Goal: Task Accomplishment & Management: Complete application form

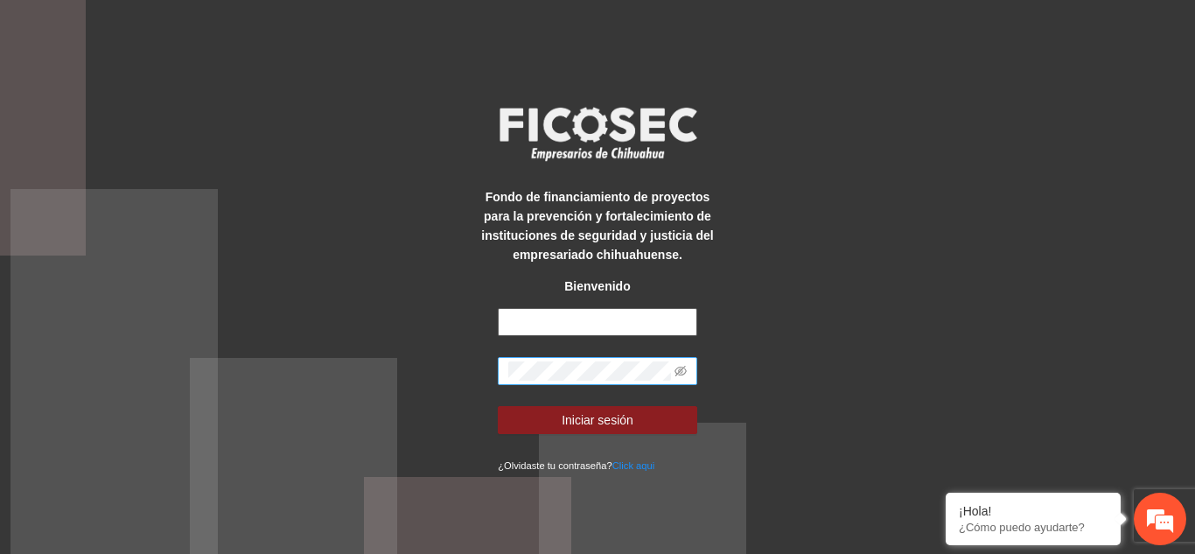
type input "**********"
click at [679, 370] on icon "eye-invisible" at bounding box center [680, 371] width 12 height 10
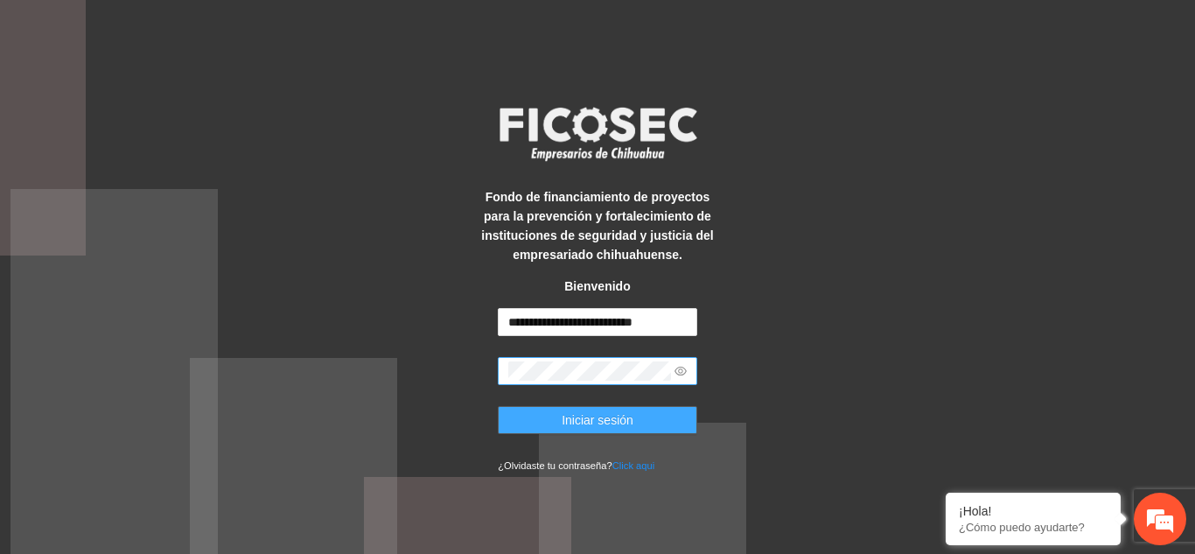
click at [550, 422] on button "Iniciar sesión" at bounding box center [597, 420] width 199 height 28
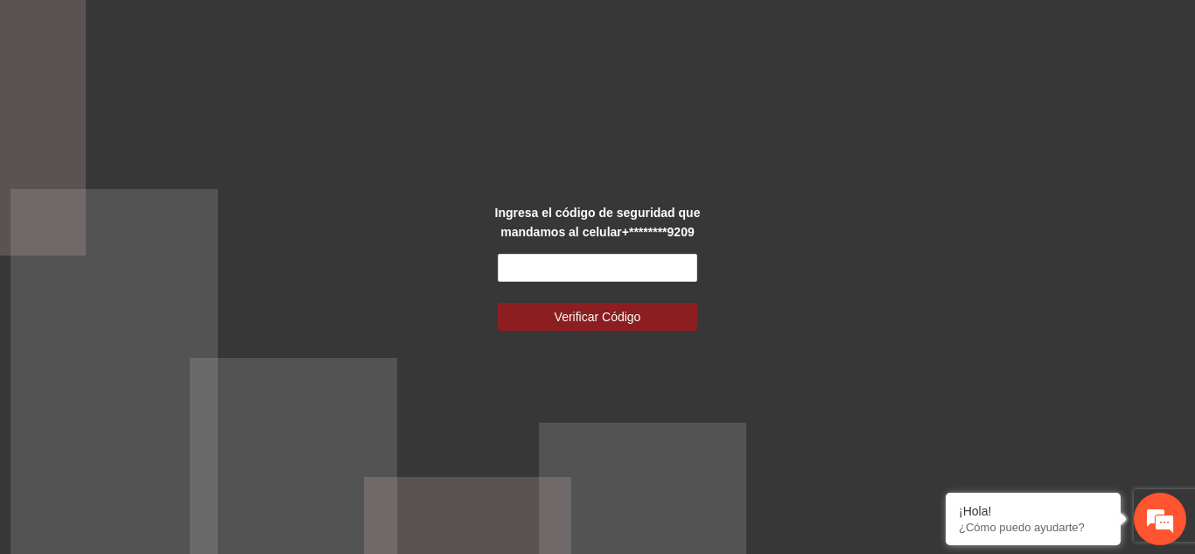
click at [560, 282] on form "Verificar Código" at bounding box center [597, 292] width 199 height 77
click at [555, 262] on input "text" at bounding box center [597, 268] width 199 height 28
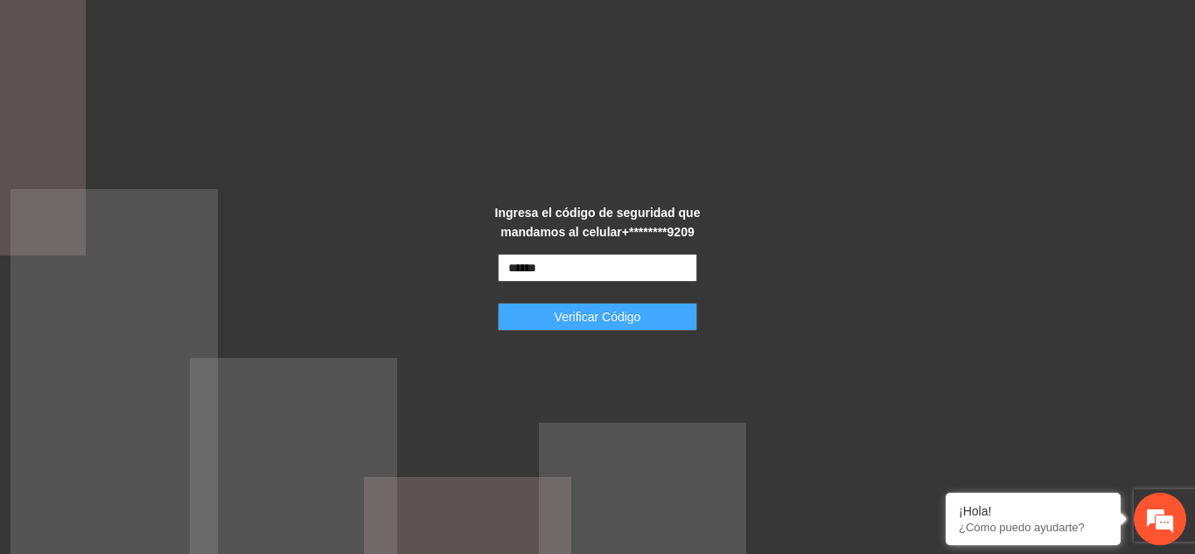
type input "******"
click at [590, 311] on span "Verificar Código" at bounding box center [598, 316] width 87 height 19
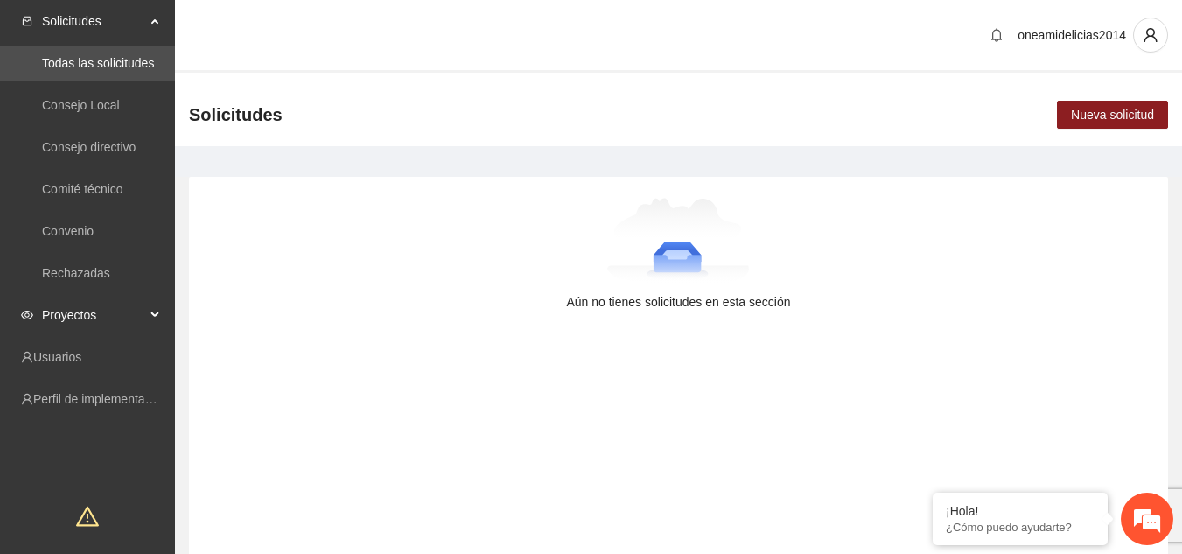
click at [152, 315] on icon at bounding box center [156, 315] width 9 height 0
click at [81, 360] on link "Activos" at bounding box center [61, 357] width 39 height 14
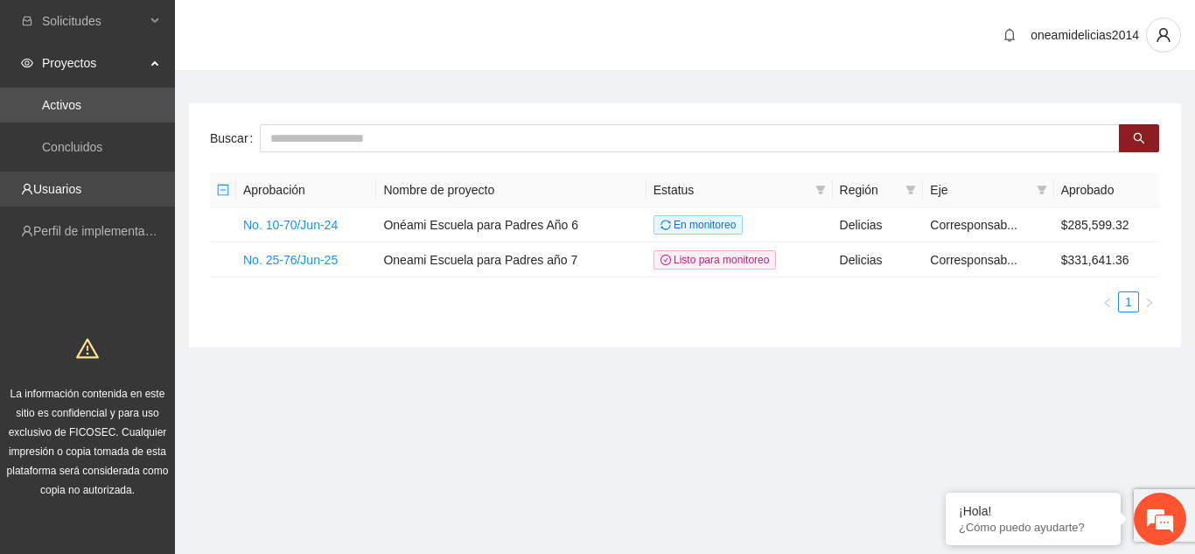
click at [81, 186] on link "Usuarios" at bounding box center [57, 189] width 48 height 14
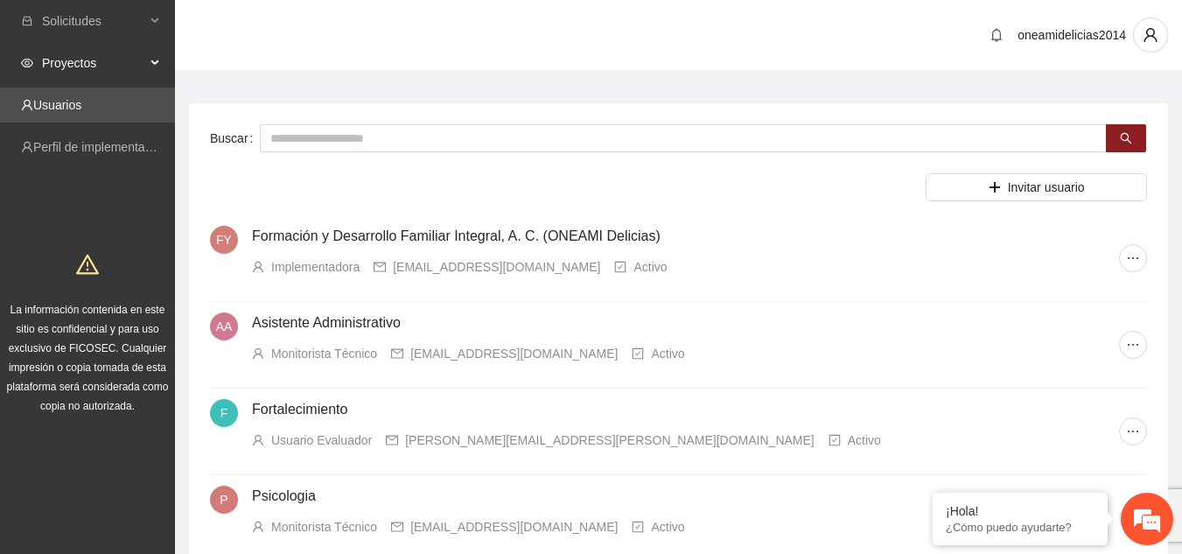
click at [149, 55] on div "Proyectos" at bounding box center [87, 62] width 175 height 35
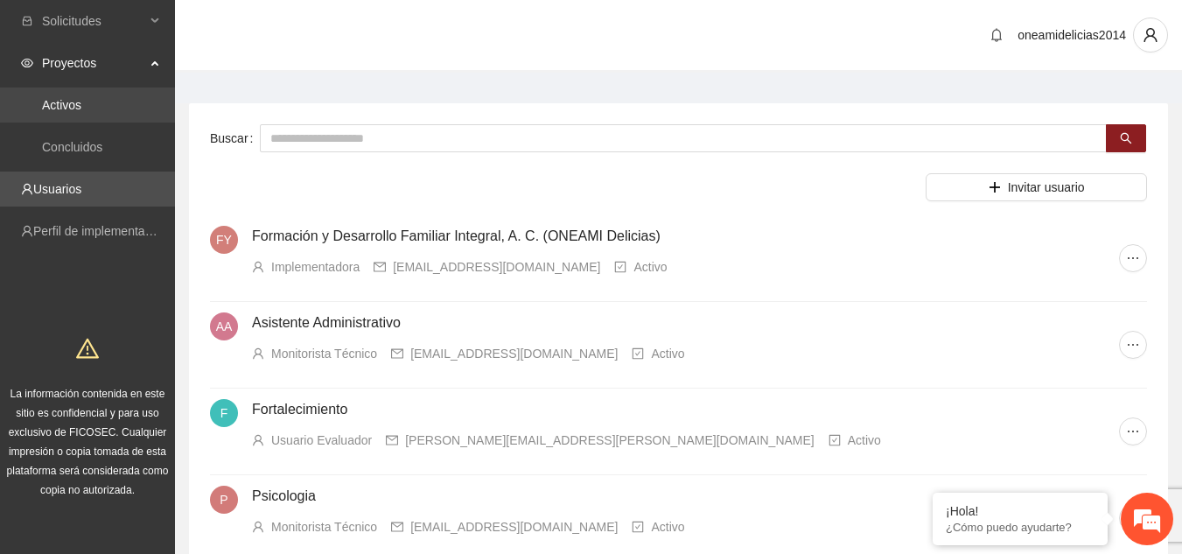
click at [81, 101] on link "Activos" at bounding box center [61, 105] width 39 height 14
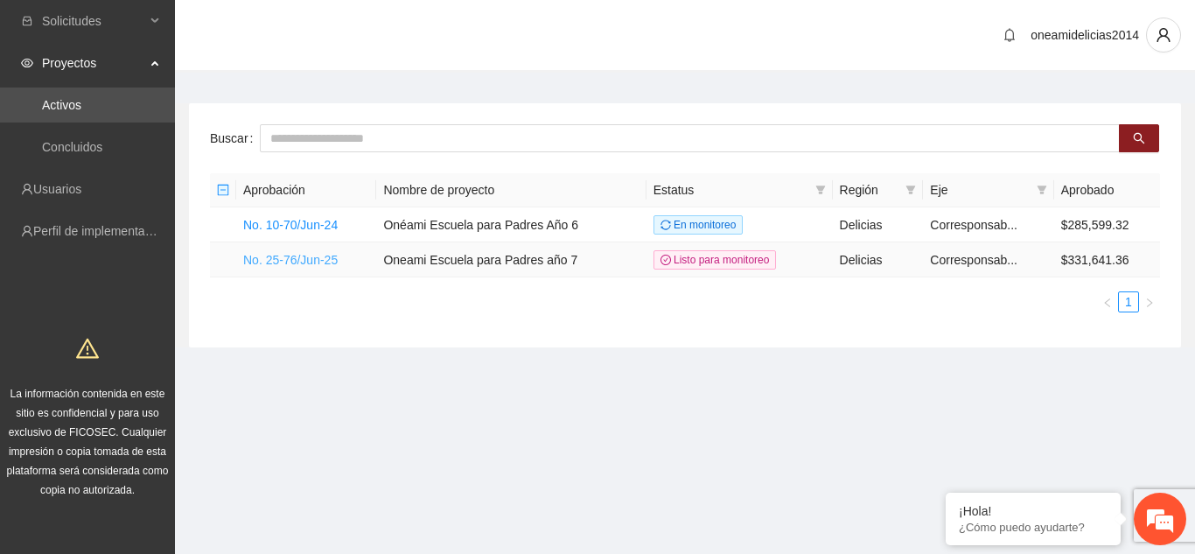
click at [317, 259] on link "No. 25-76/Jun-25" at bounding box center [290, 260] width 94 height 14
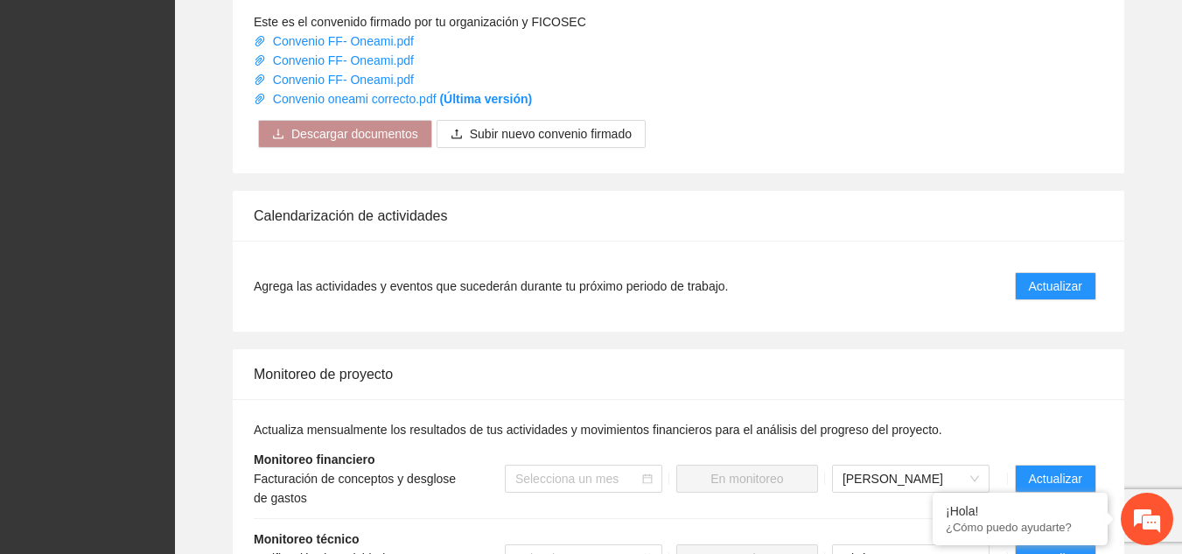
scroll to position [1795, 0]
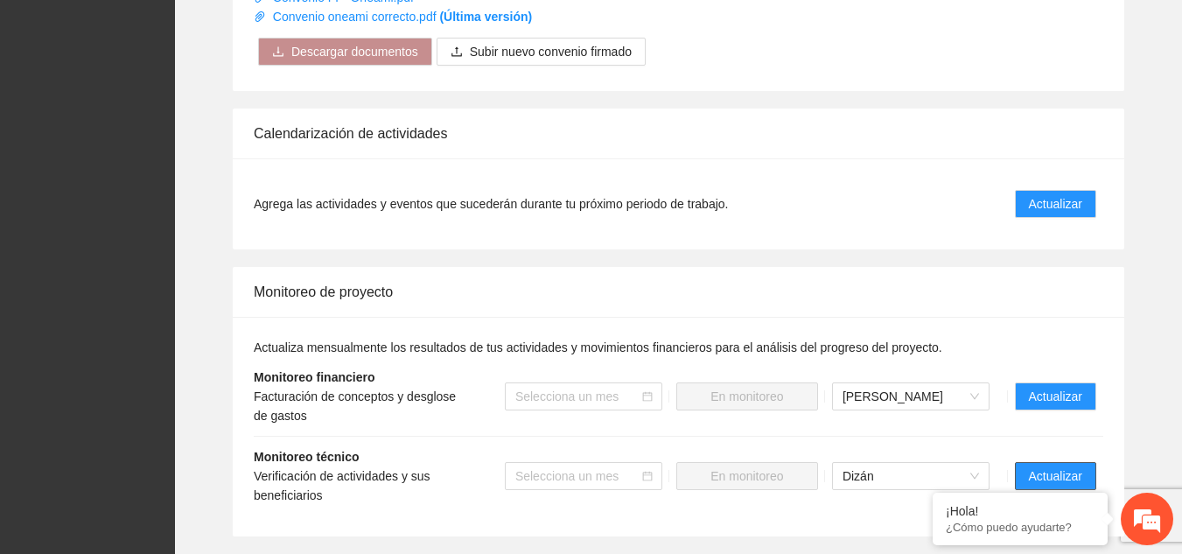
click at [1065, 466] on span "Actualizar" at bounding box center [1055, 475] width 53 height 19
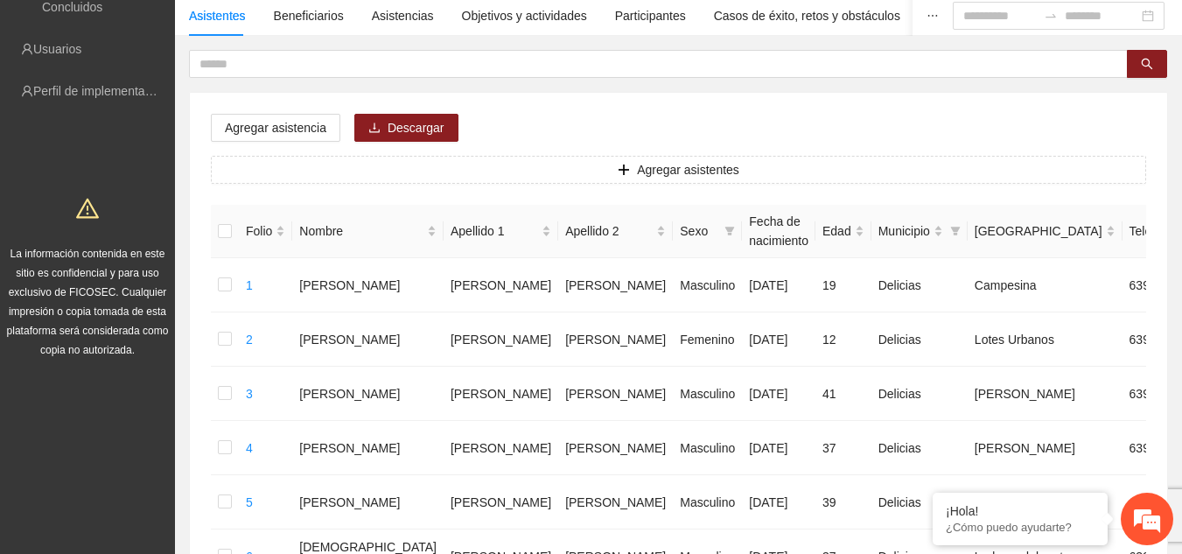
scroll to position [105, 0]
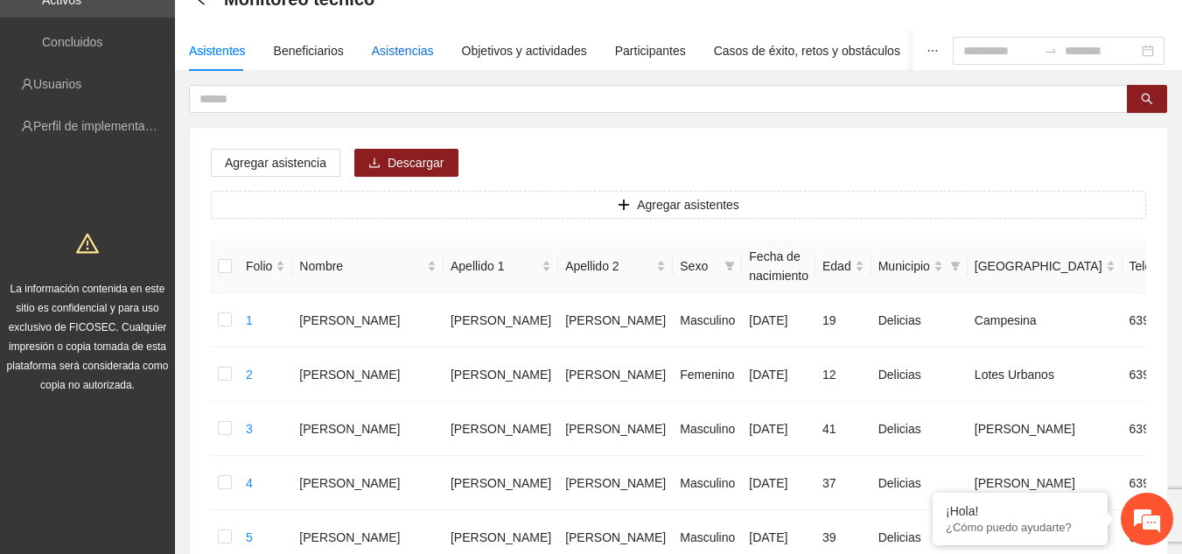
click at [409, 53] on div "Asistencias" at bounding box center [403, 50] width 62 height 19
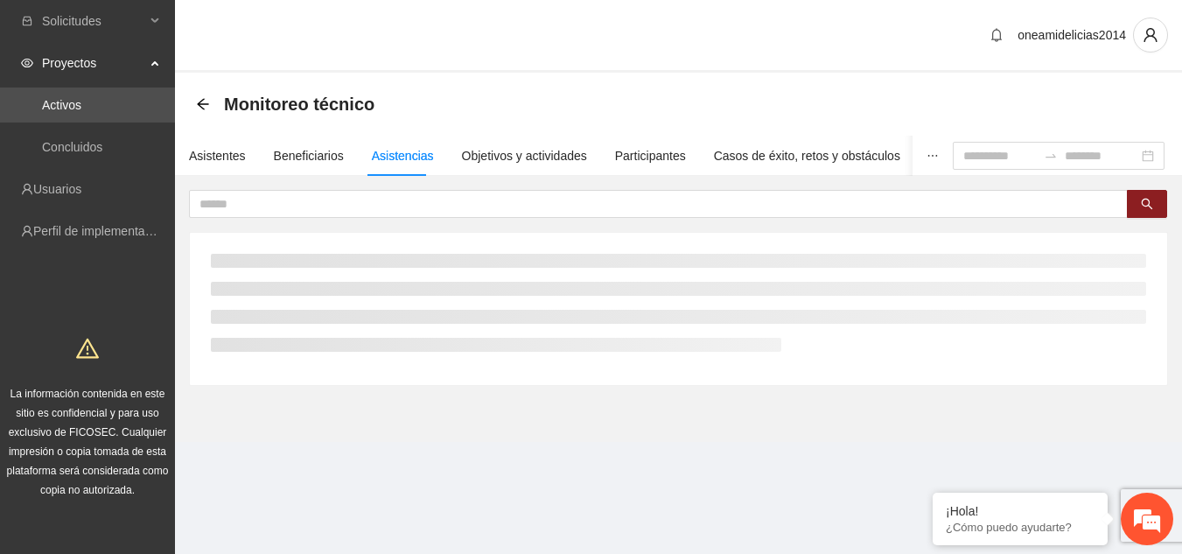
scroll to position [0, 0]
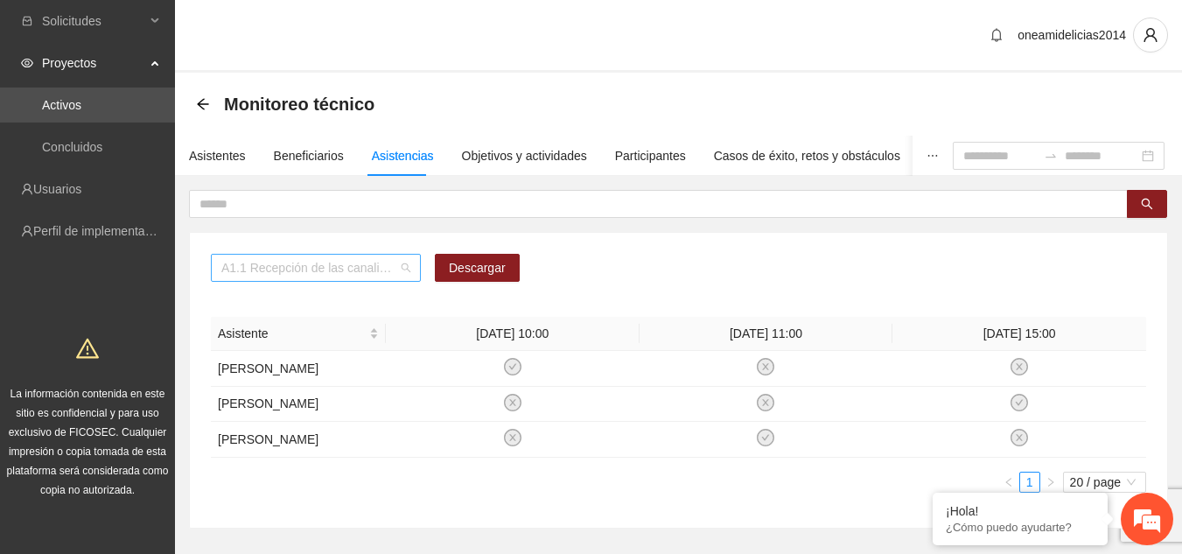
click at [408, 270] on span "A1.1 Recepción de las canalizaciones de personas que recibirán atención." at bounding box center [315, 268] width 189 height 26
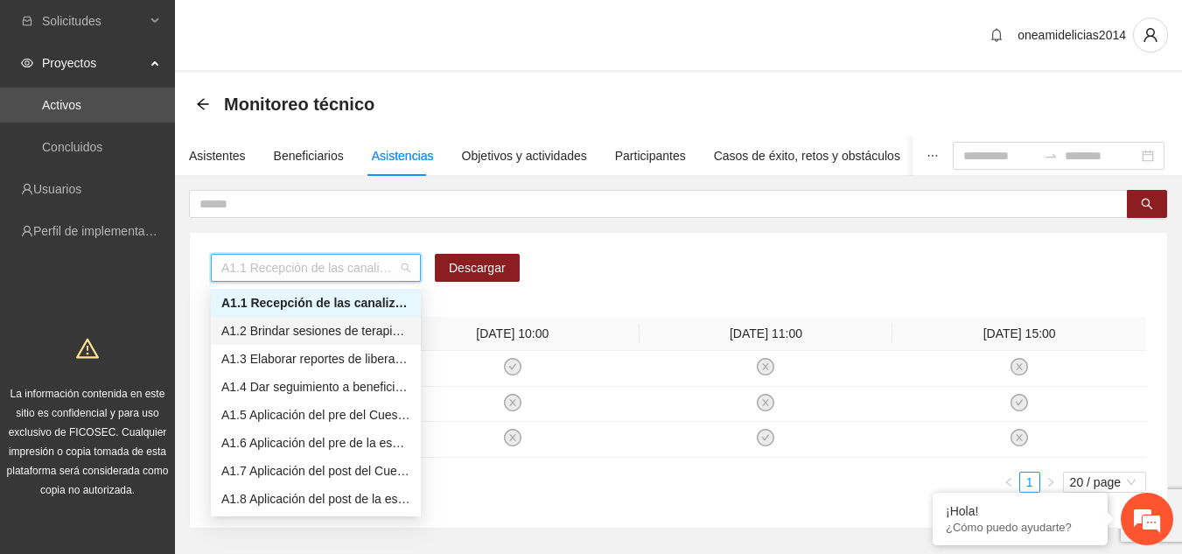
click at [347, 338] on div "A1.2 Brindar sesiones de terapia psicológica cognitivo-conductual a personas en…" at bounding box center [315, 330] width 189 height 19
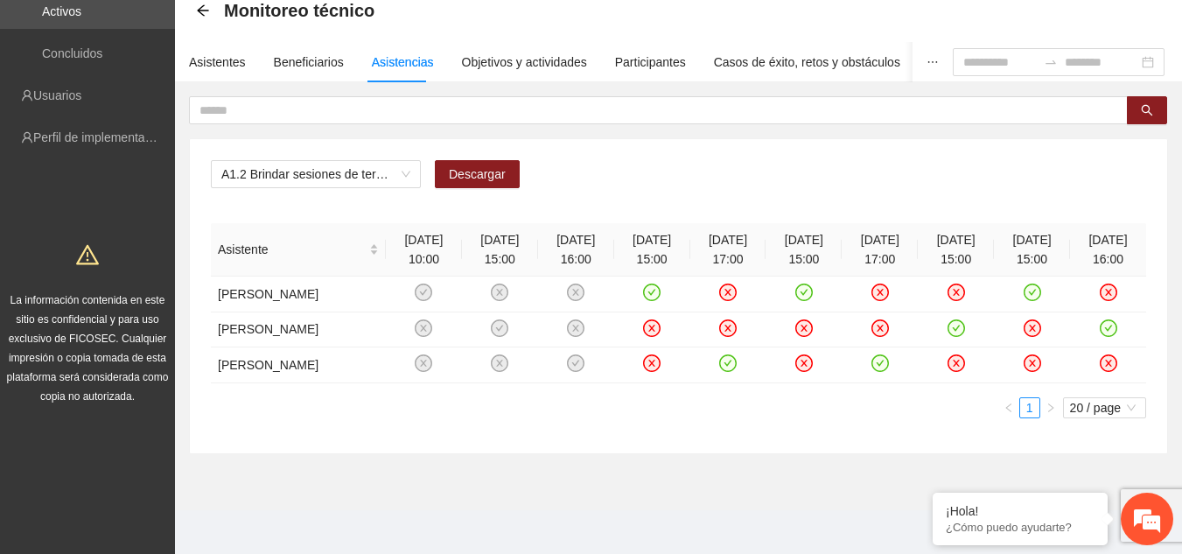
scroll to position [105, 0]
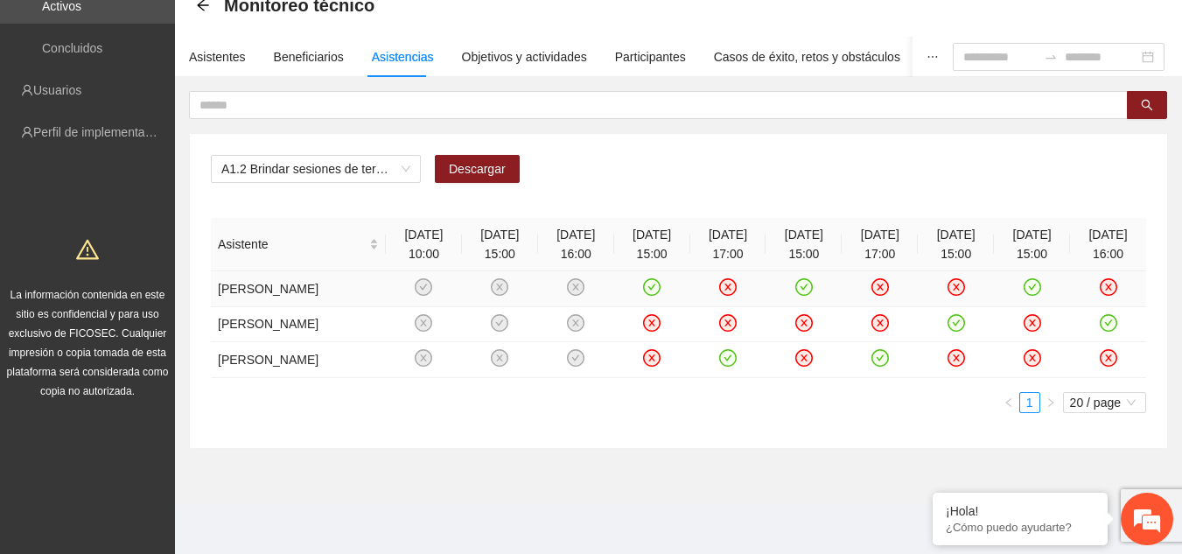
click at [1031, 295] on icon "check-circle" at bounding box center [1031, 287] width 15 height 15
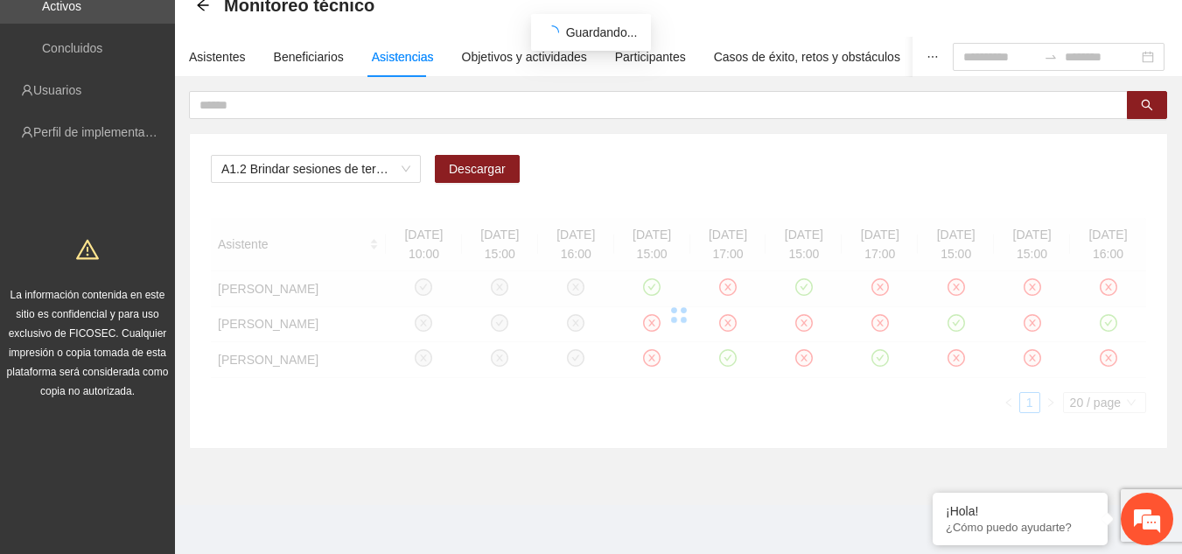
click at [1029, 290] on div "Asistente [DATE] 10:00 [DATE] 15:00 [DATE] 16:00 [DATE] 15:00 [DATE] 17:00 [DAT…" at bounding box center [678, 315] width 935 height 195
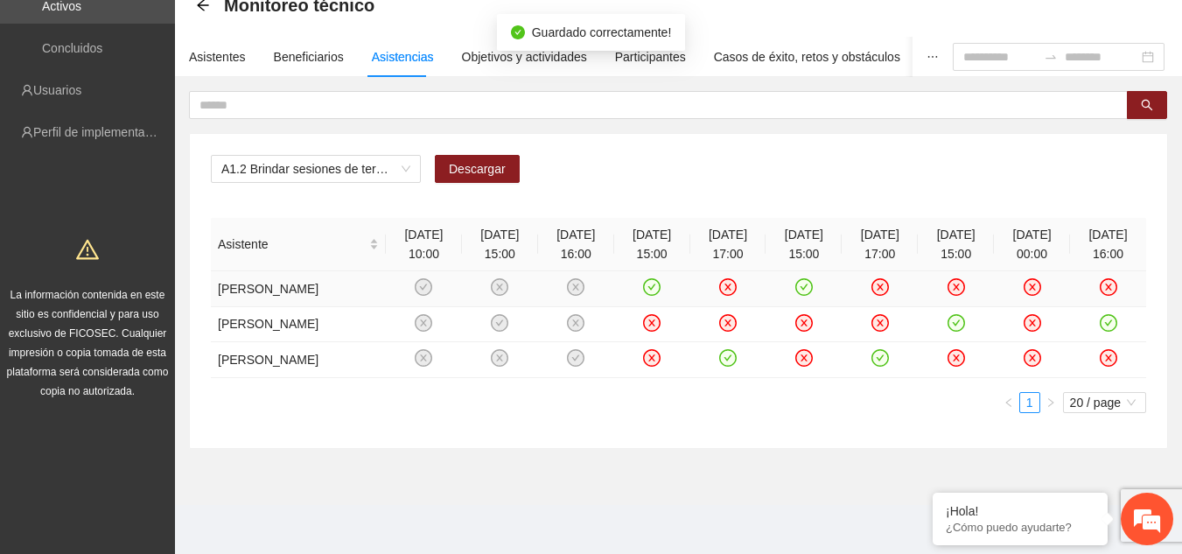
click at [1029, 290] on icon "close-circle" at bounding box center [1032, 286] width 7 height 7
click at [979, 303] on td at bounding box center [956, 289] width 76 height 36
click at [953, 283] on icon "close-circle" at bounding box center [955, 287] width 15 height 15
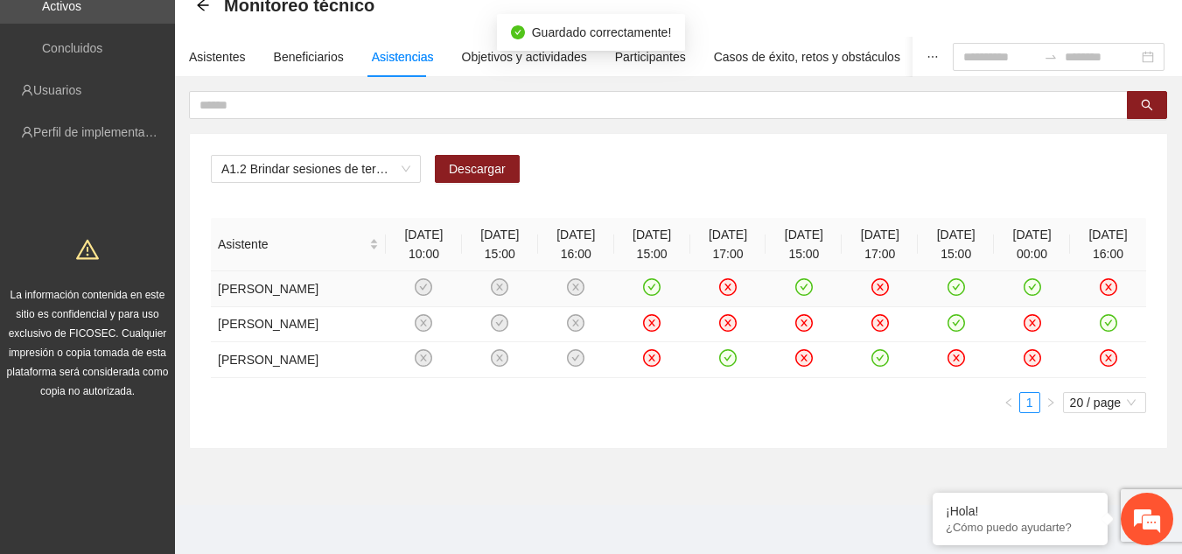
click at [1027, 288] on icon "check-circle" at bounding box center [1031, 287] width 15 height 15
click at [948, 285] on icon "check-circle" at bounding box center [955, 287] width 15 height 15
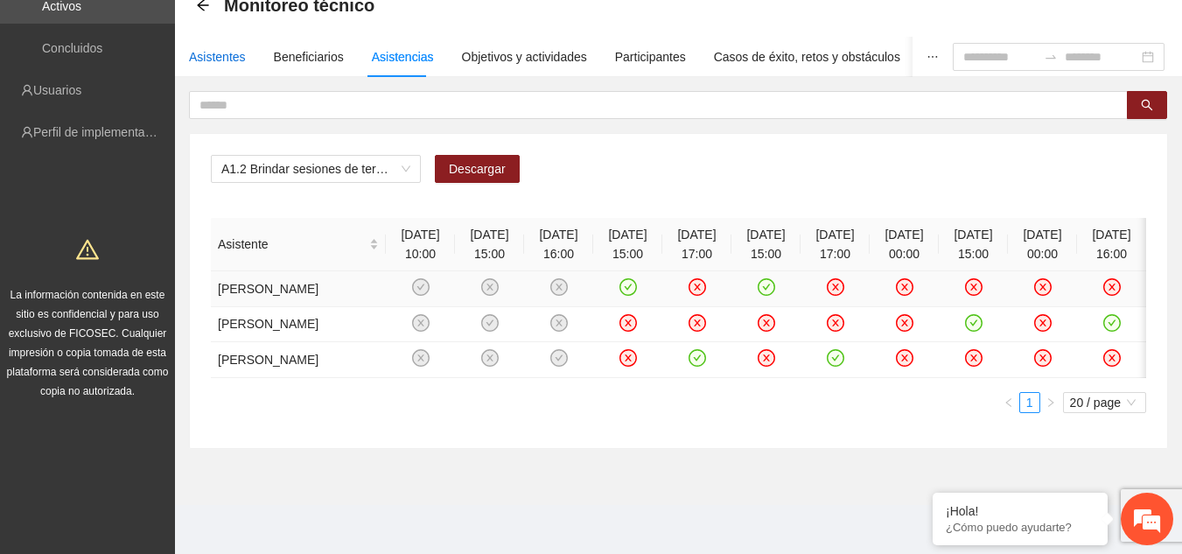
click at [215, 48] on div "Asistentes" at bounding box center [217, 56] width 57 height 19
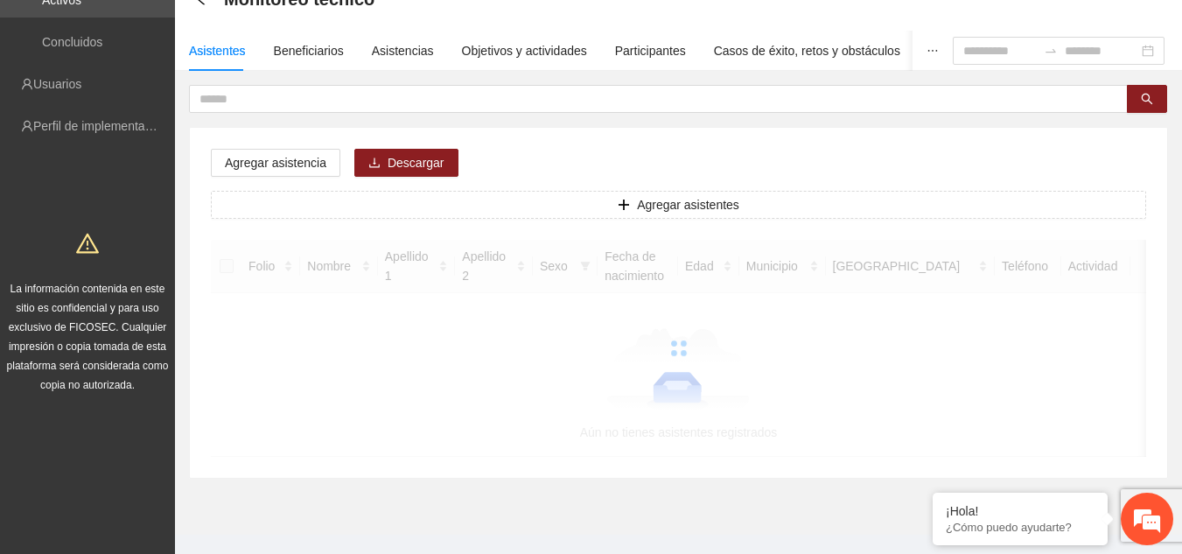
scroll to position [0, 0]
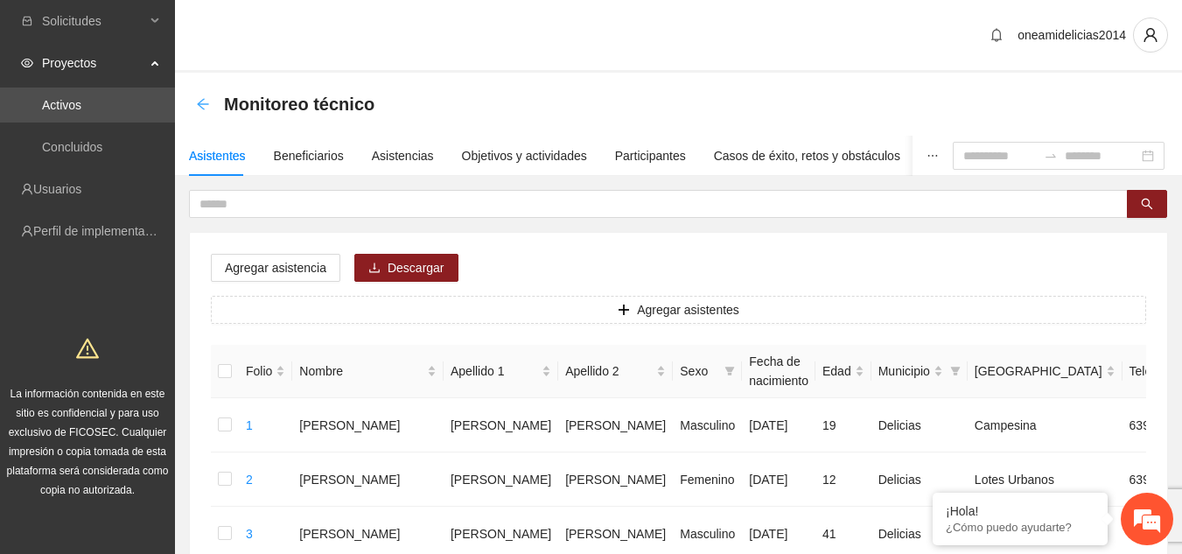
click at [199, 105] on icon "arrow-left" at bounding box center [202, 103] width 11 height 11
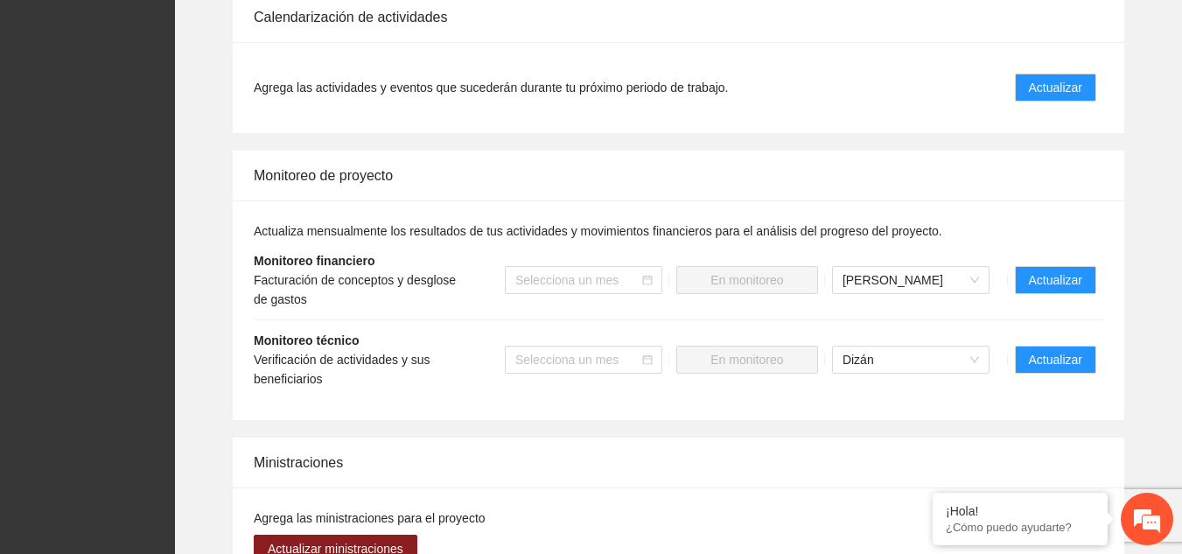
scroll to position [1934, 0]
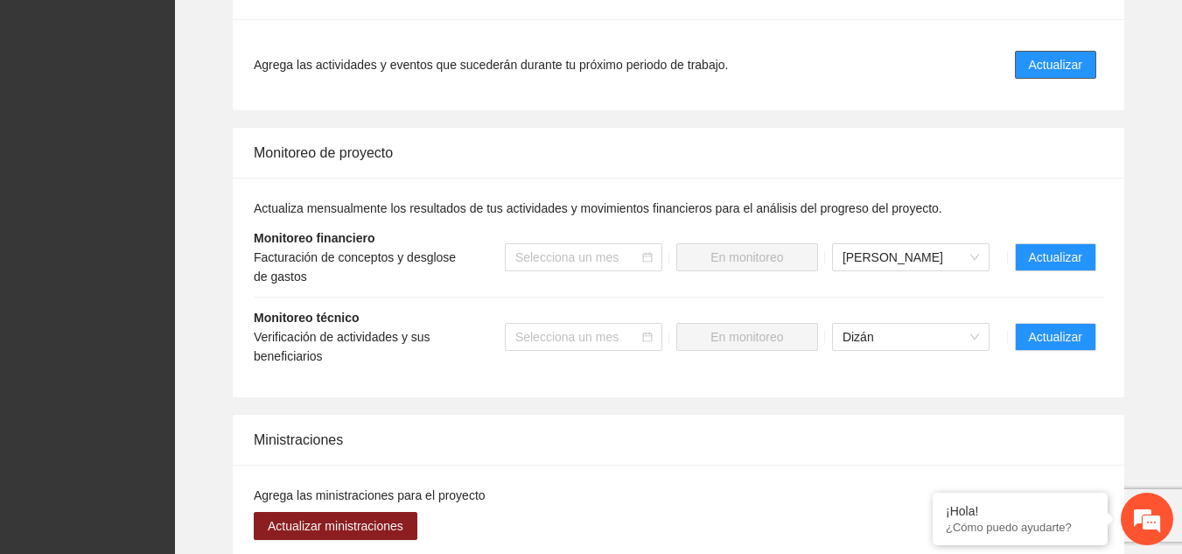
click at [1054, 55] on span "Actualizar" at bounding box center [1055, 64] width 53 height 19
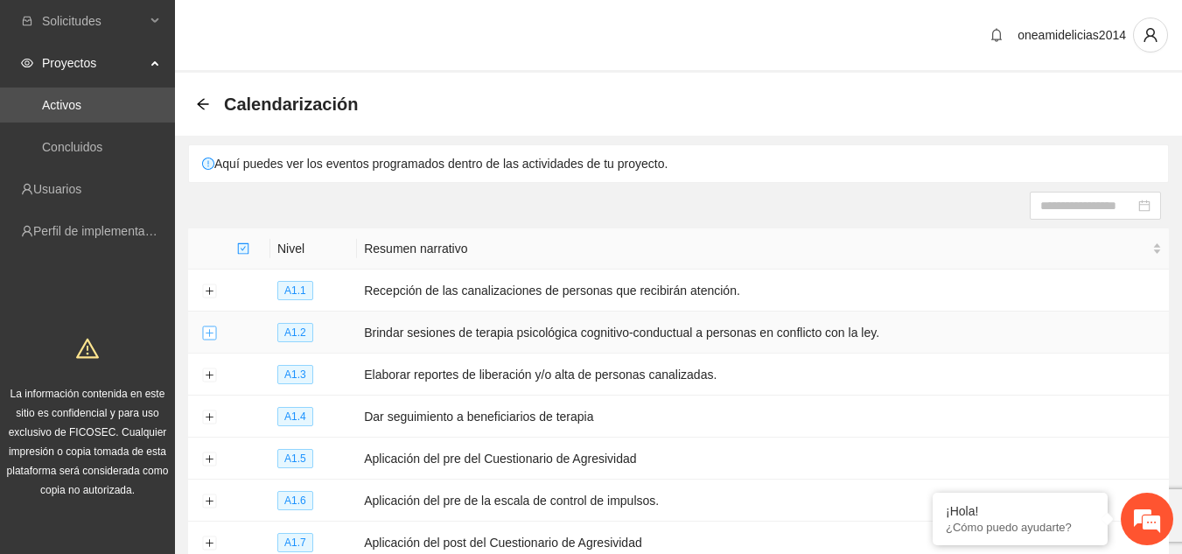
click at [210, 331] on button "Expand row" at bounding box center [209, 333] width 14 height 14
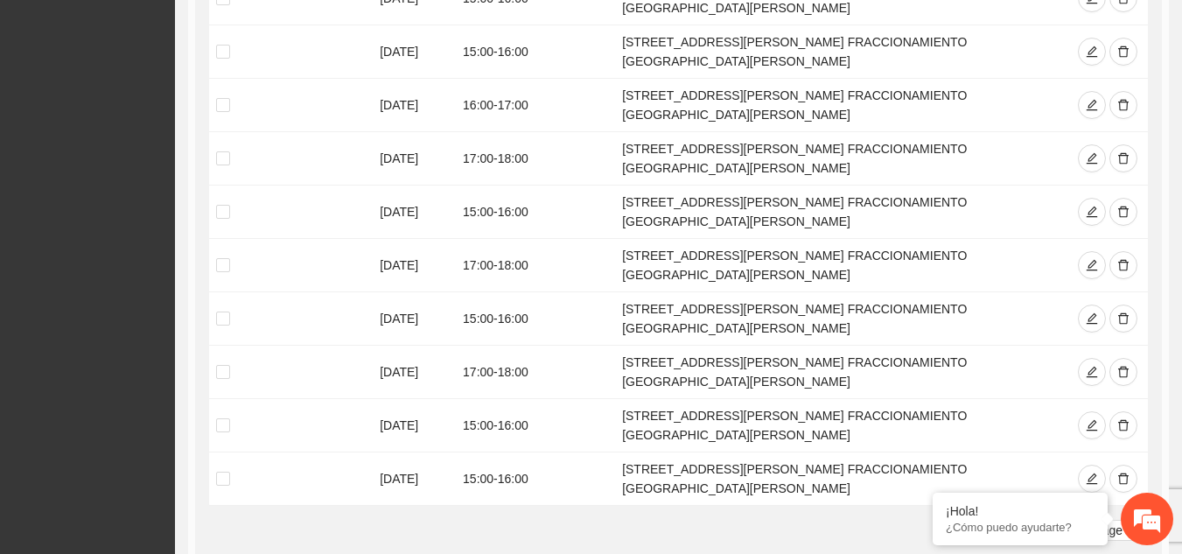
scroll to position [525, 0]
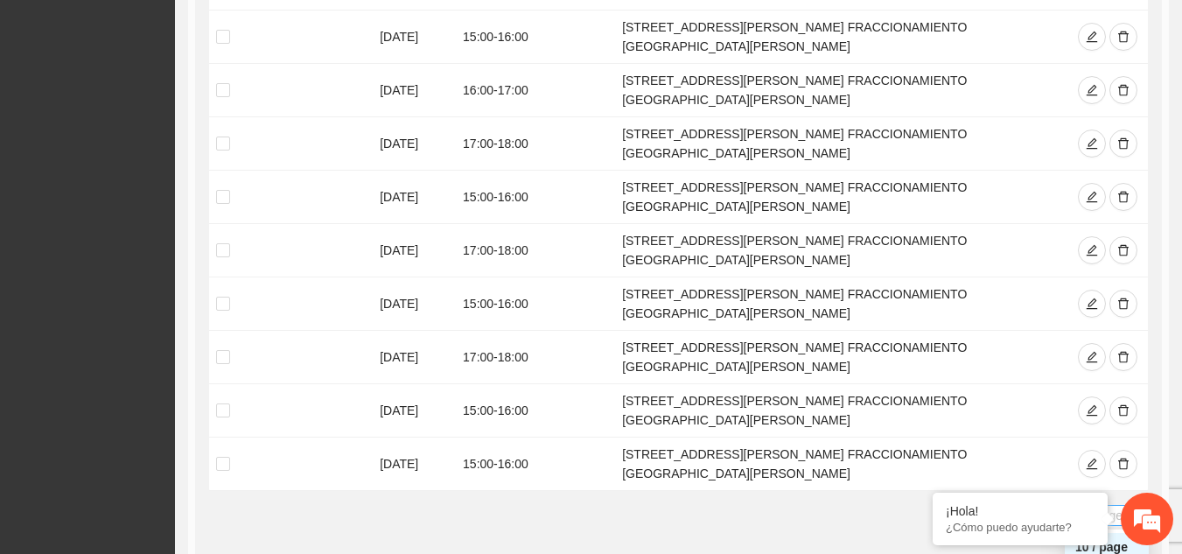
click at [1097, 506] on span "10 / page" at bounding box center [1106, 515] width 69 height 19
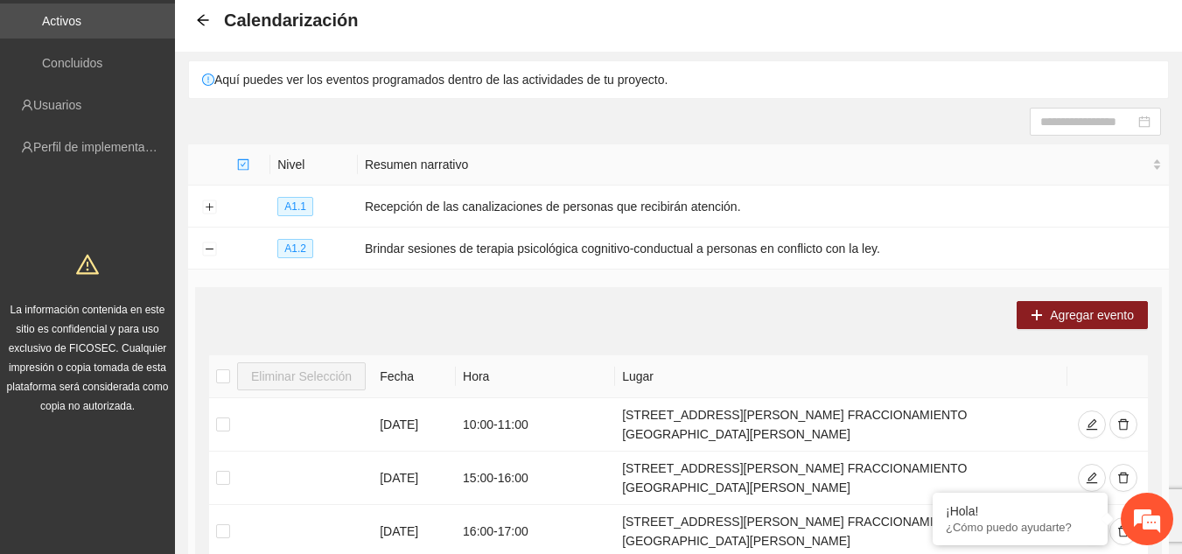
scroll to position [0, 0]
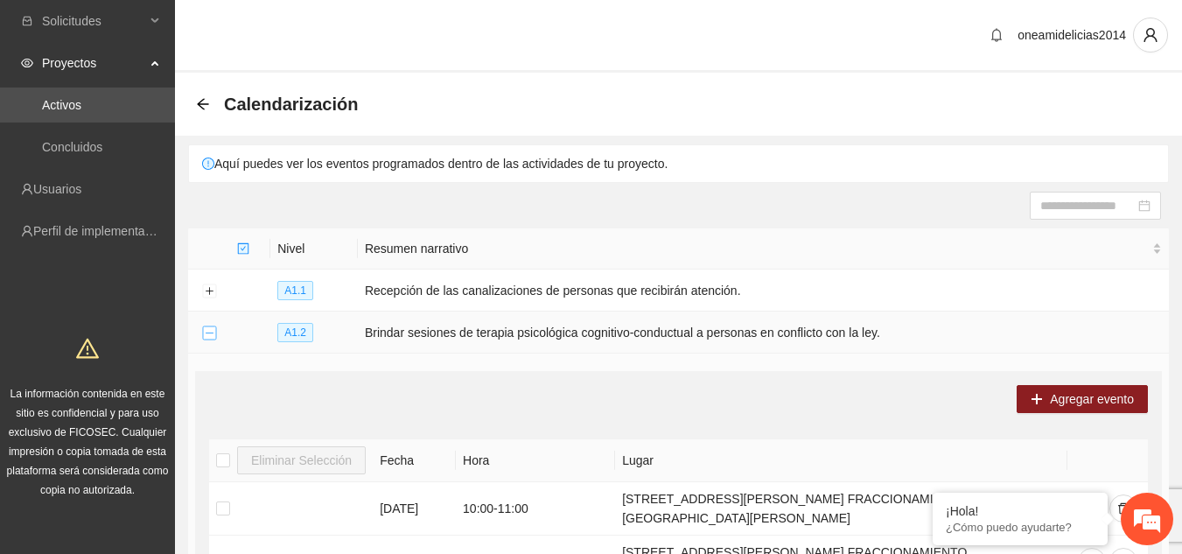
click at [211, 331] on button "Collapse row" at bounding box center [209, 333] width 14 height 14
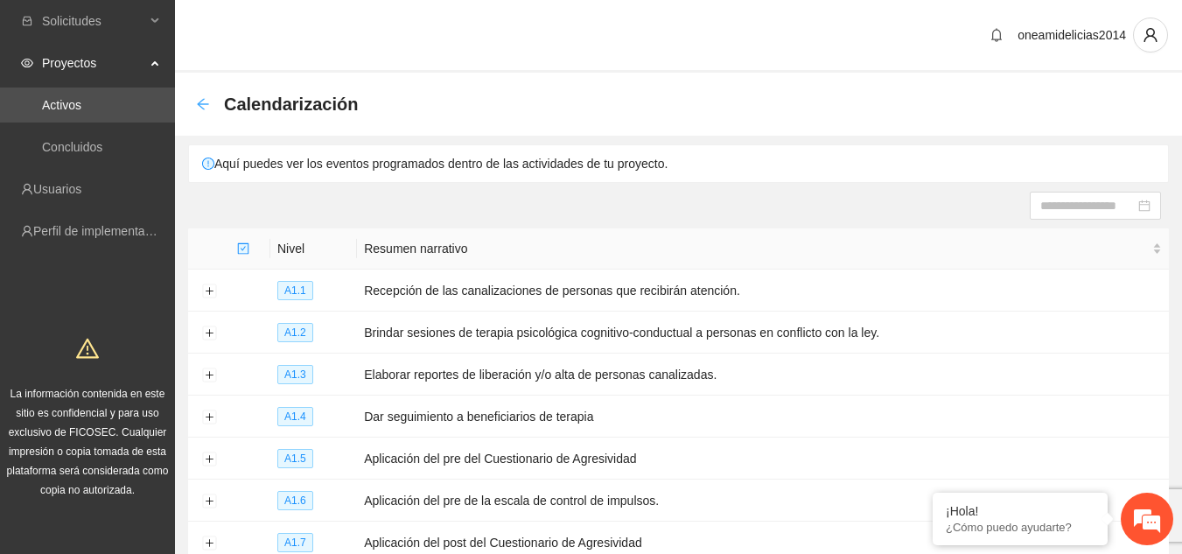
click at [200, 101] on icon "arrow-left" at bounding box center [203, 104] width 14 height 14
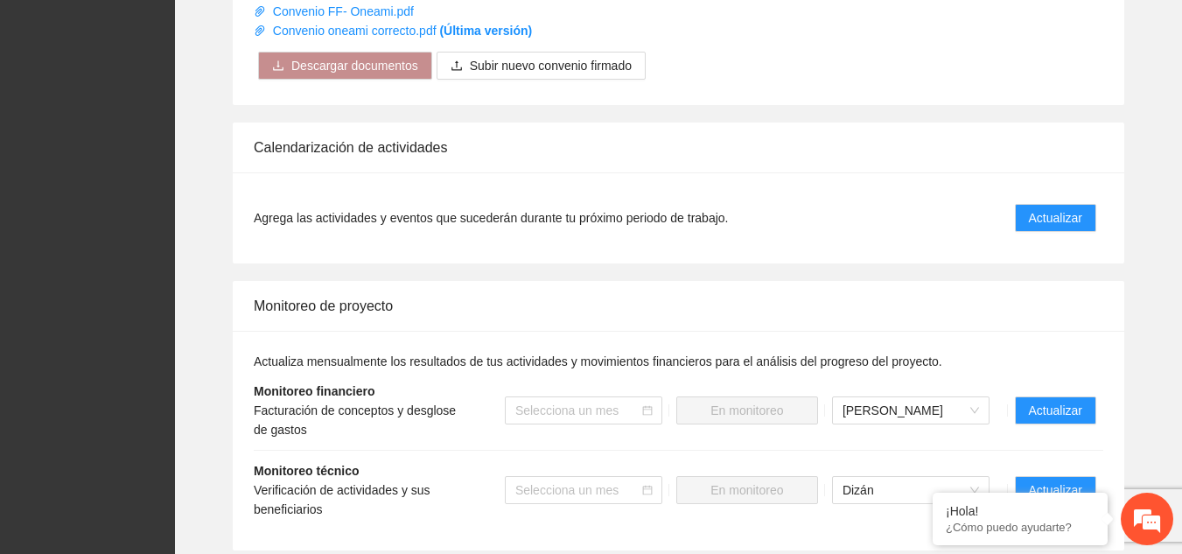
scroll to position [1776, 0]
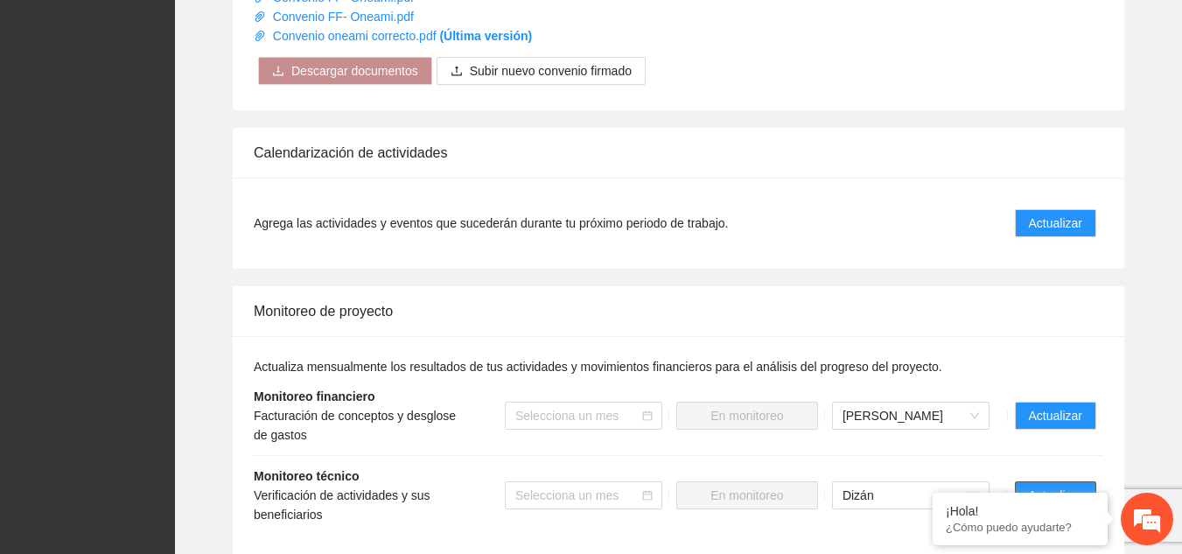
click at [1053, 486] on span "Actualizar" at bounding box center [1055, 495] width 53 height 19
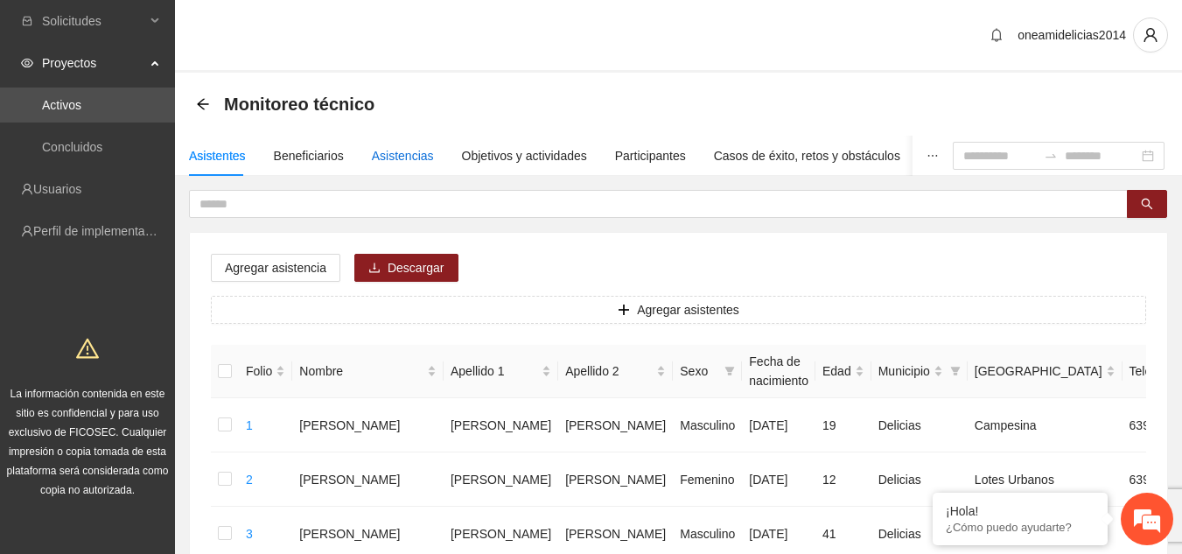
click at [401, 158] on div "Asistencias" at bounding box center [403, 155] width 62 height 19
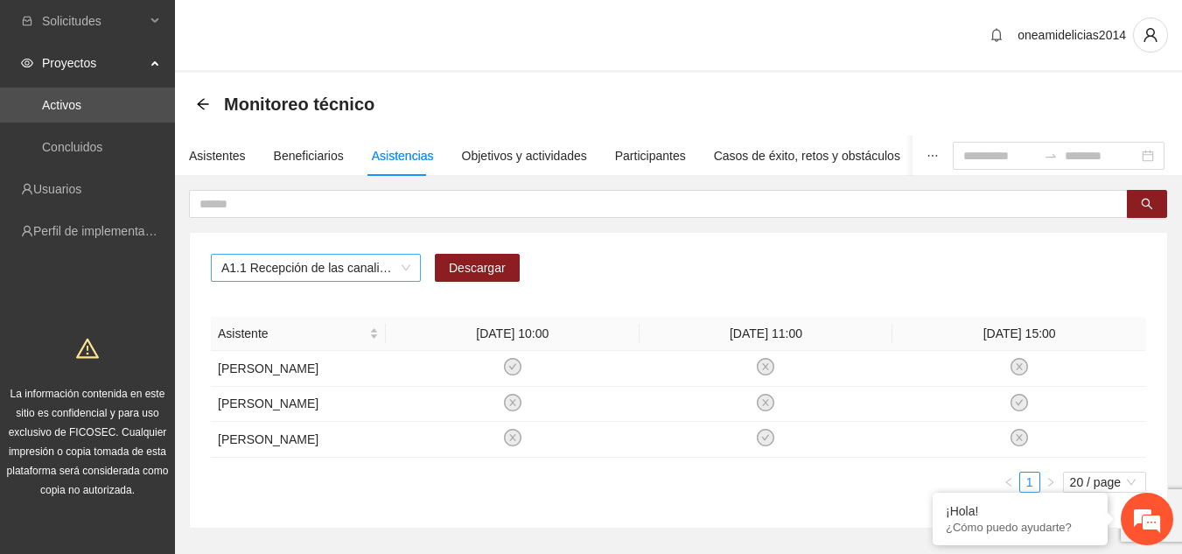
click at [402, 270] on span "A1.1 Recepción de las canalizaciones de personas que recibirán atención." at bounding box center [315, 268] width 189 height 26
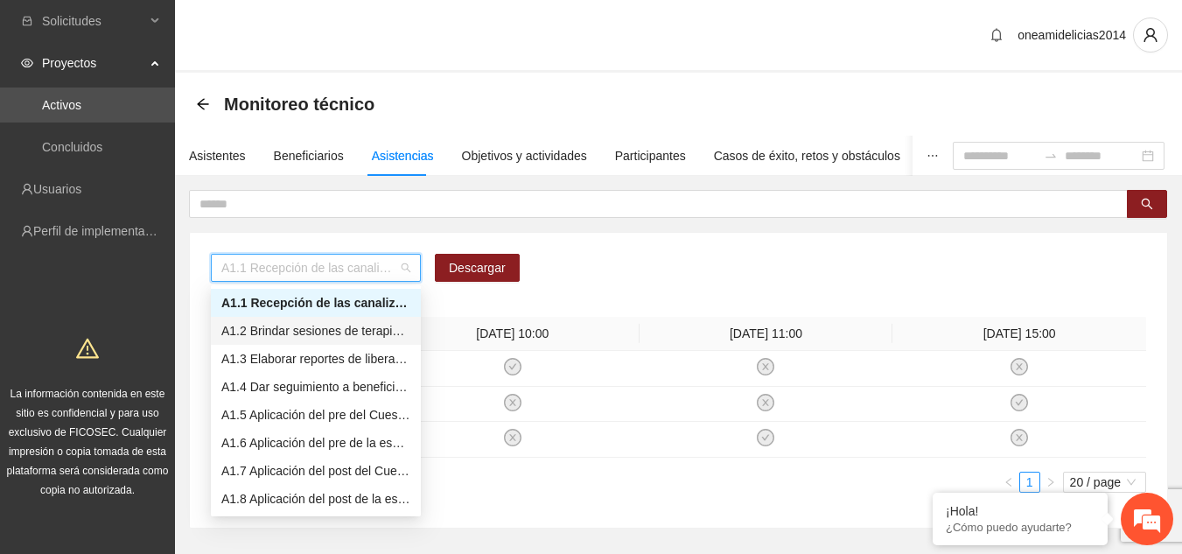
click at [369, 332] on div "A1.2 Brindar sesiones de terapia psicológica cognitivo-conductual a personas en…" at bounding box center [315, 330] width 189 height 19
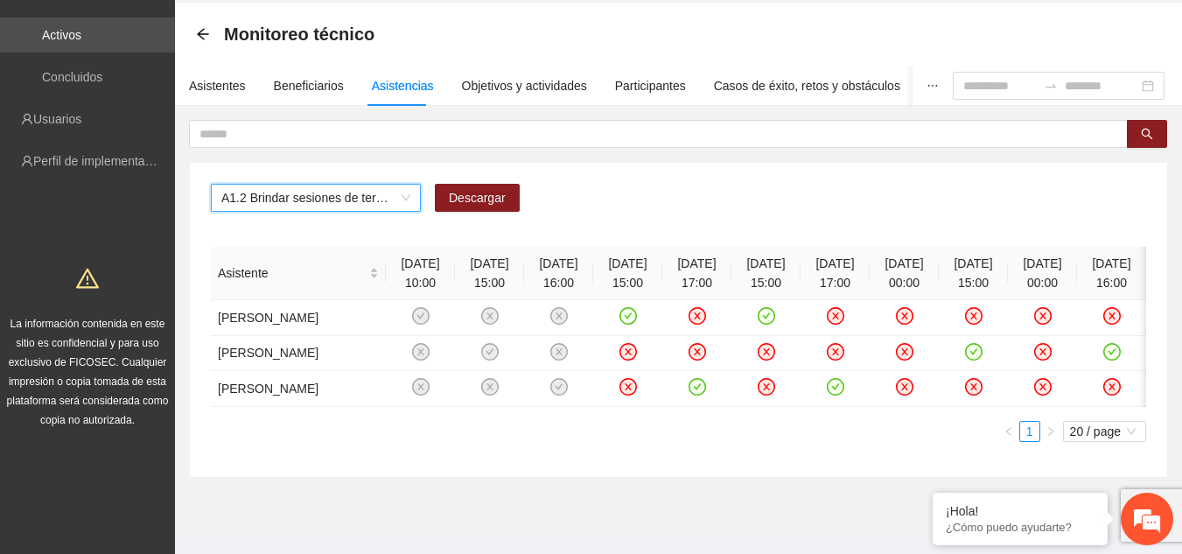
scroll to position [105, 0]
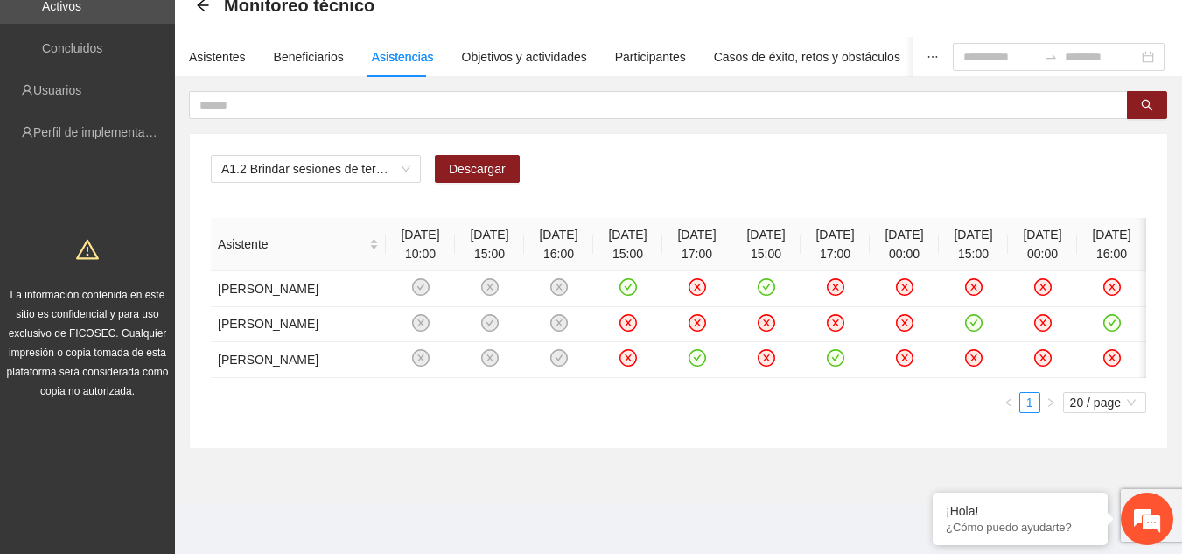
click at [1024, 247] on th "[DATE] 00:00" at bounding box center [1042, 244] width 69 height 53
click at [231, 49] on div "Asistentes" at bounding box center [217, 56] width 57 height 19
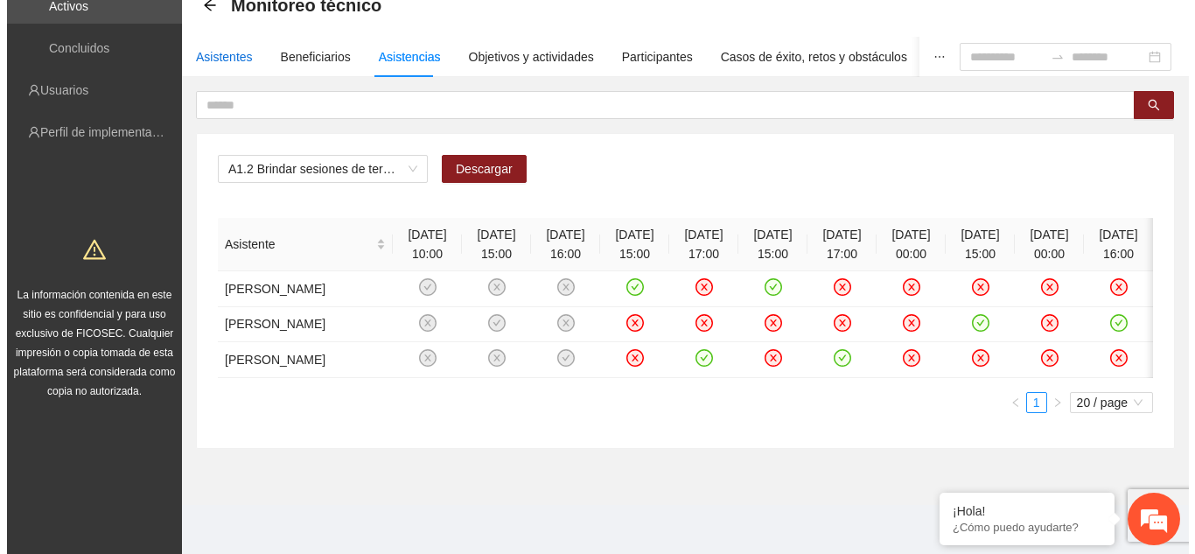
scroll to position [0, 0]
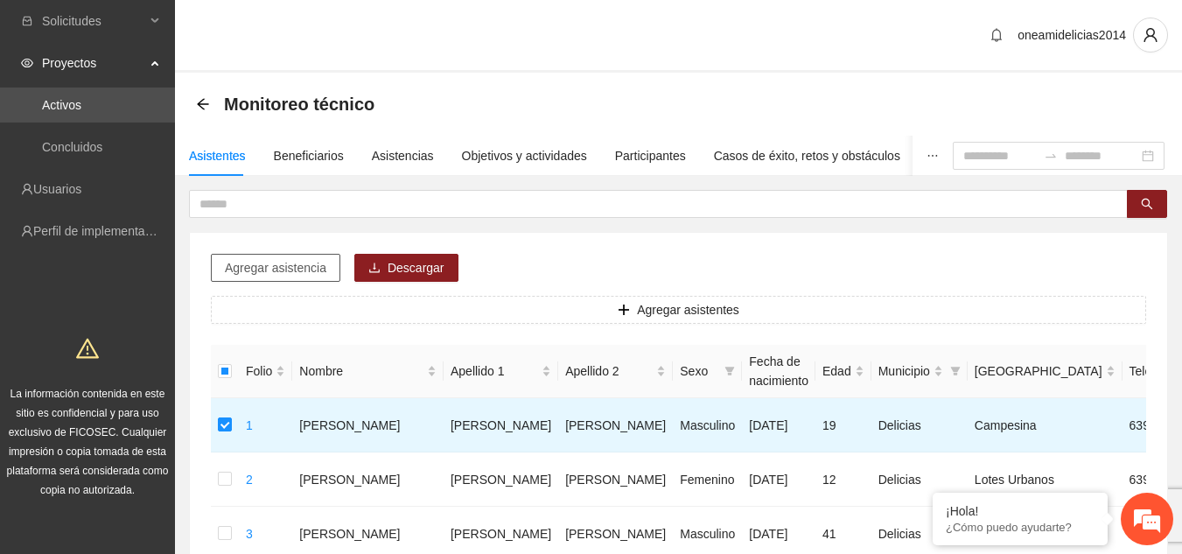
click at [317, 262] on span "Agregar asistencia" at bounding box center [275, 267] width 101 height 19
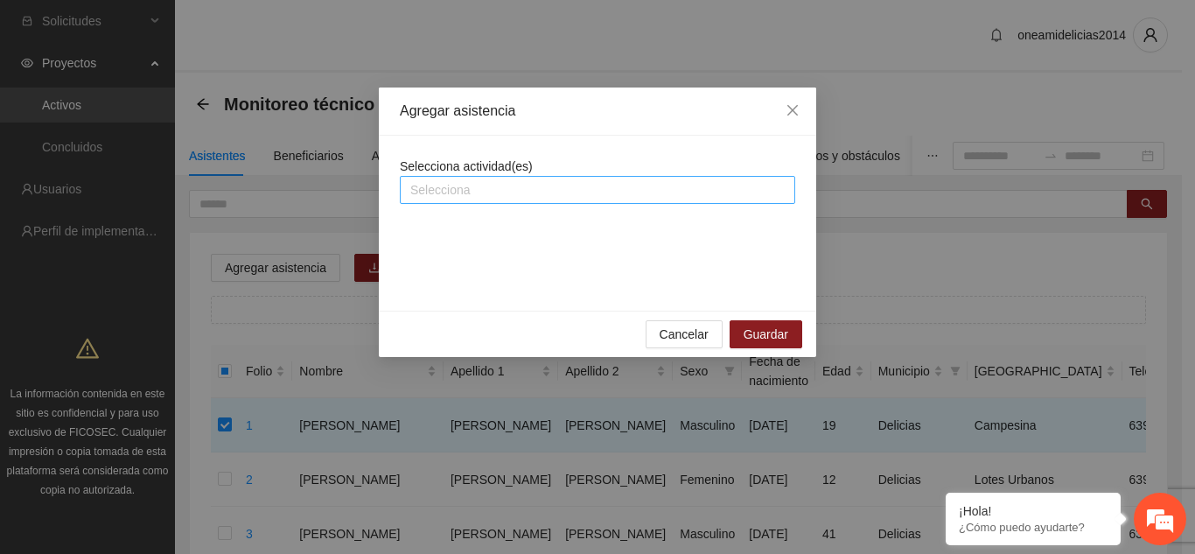
click at [470, 198] on div at bounding box center [597, 189] width 387 height 21
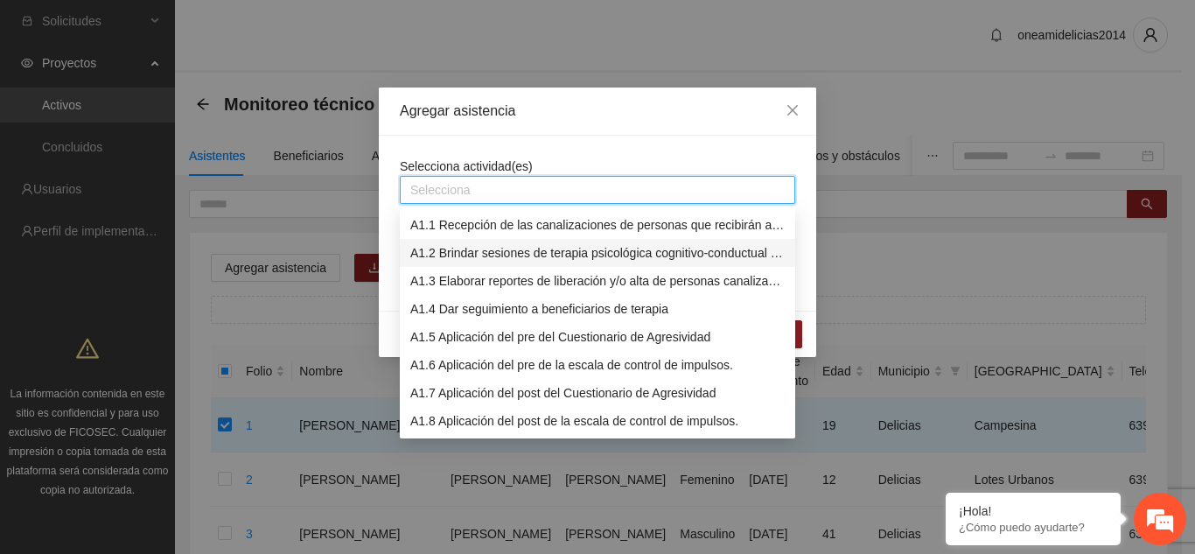
click at [461, 253] on div "A1.2 Brindar sesiones de terapia psicológica cognitivo-conductual a personas en…" at bounding box center [597, 252] width 374 height 19
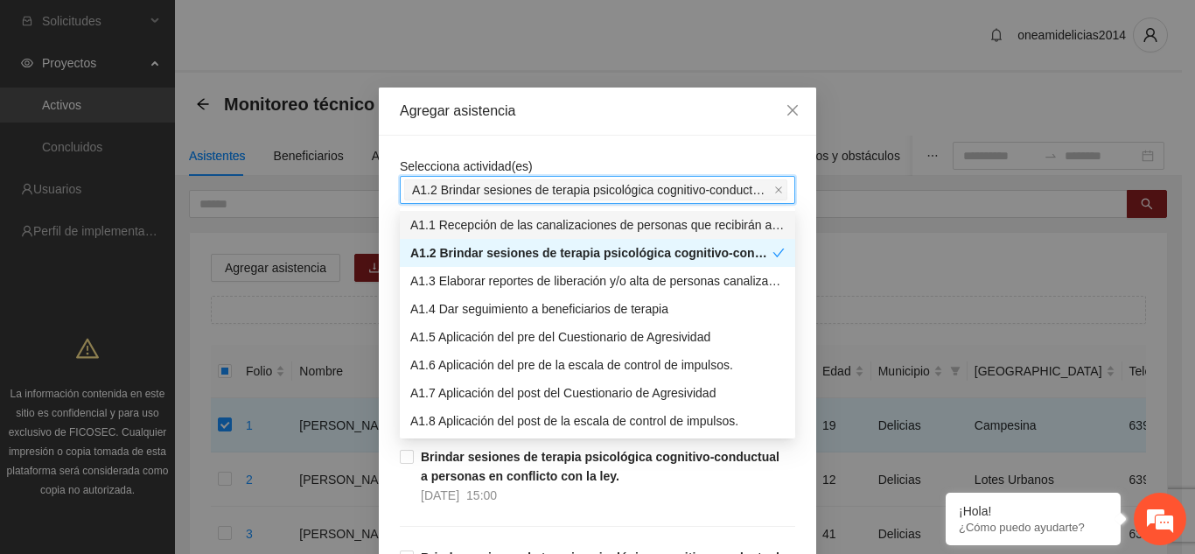
click at [625, 124] on div "Agregar asistencia" at bounding box center [597, 111] width 437 height 48
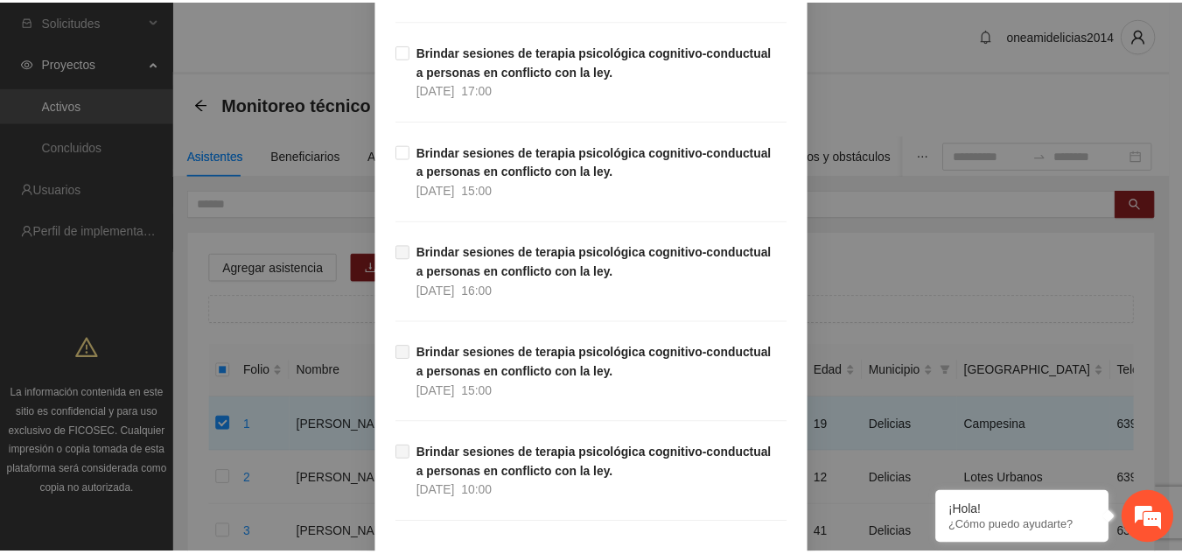
scroll to position [1835, 0]
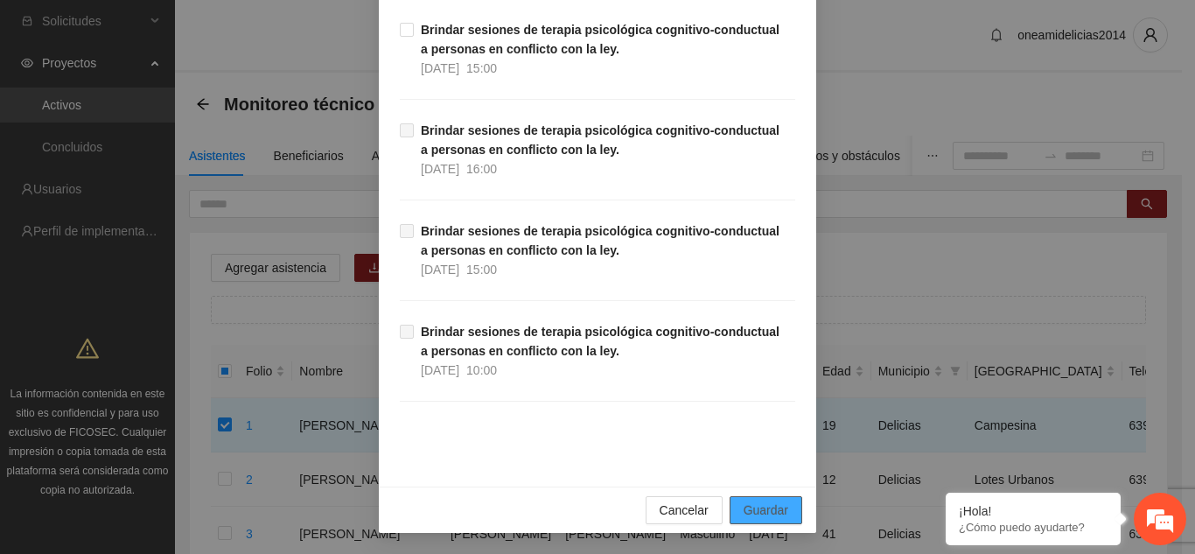
click at [755, 506] on span "Guardar" at bounding box center [766, 509] width 45 height 19
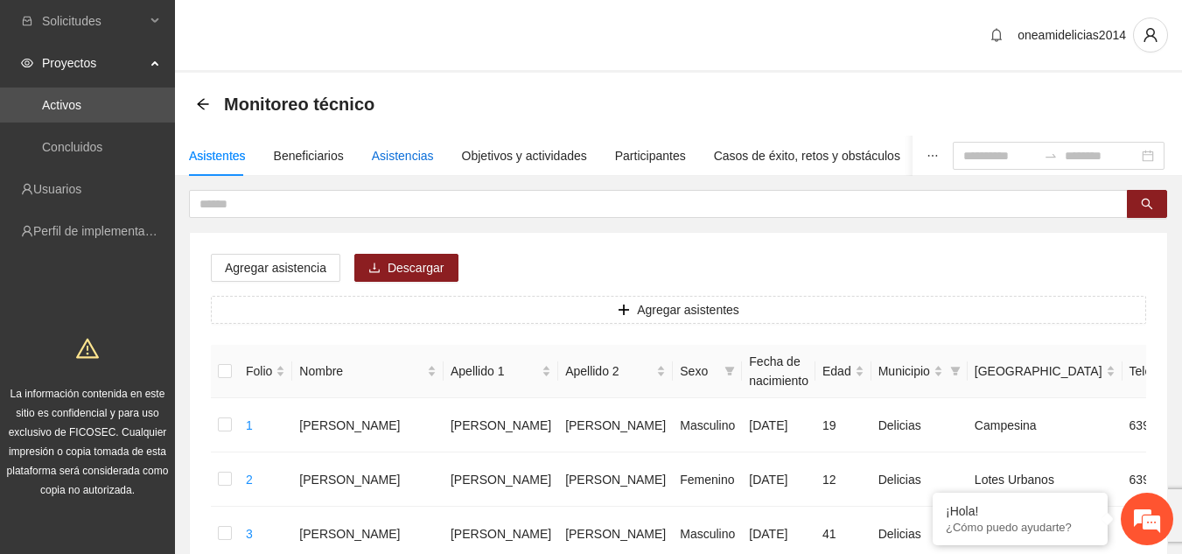
click at [400, 162] on div "Asistencias" at bounding box center [403, 155] width 62 height 19
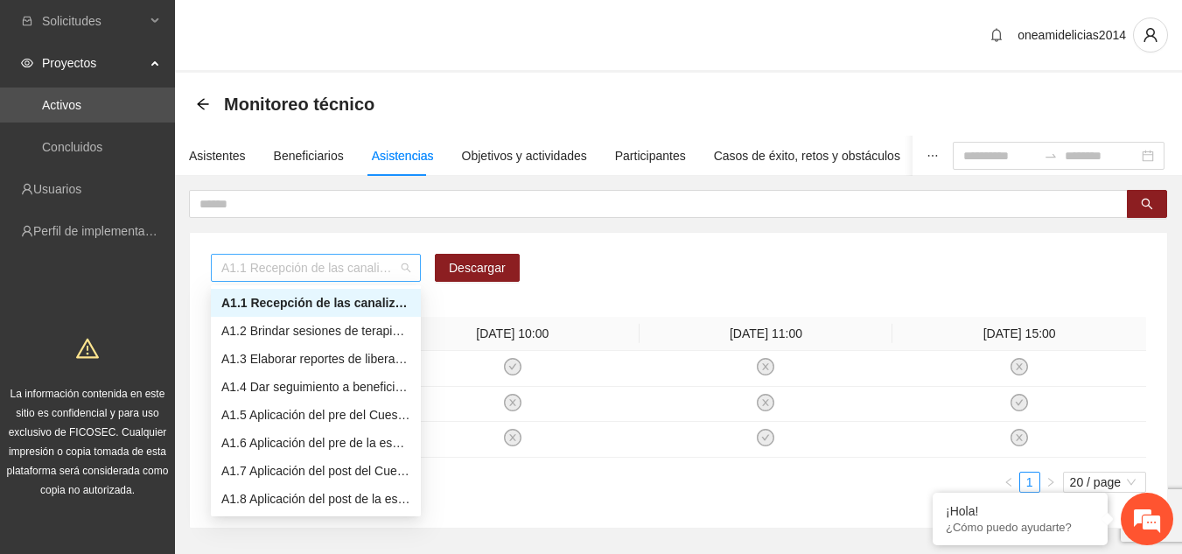
click at [396, 269] on span "A1.1 Recepción de las canalizaciones de personas que recibirán atención." at bounding box center [315, 268] width 189 height 26
click at [376, 330] on div "A1.2 Brindar sesiones de terapia psicológica cognitivo-conductual a personas en…" at bounding box center [315, 330] width 189 height 19
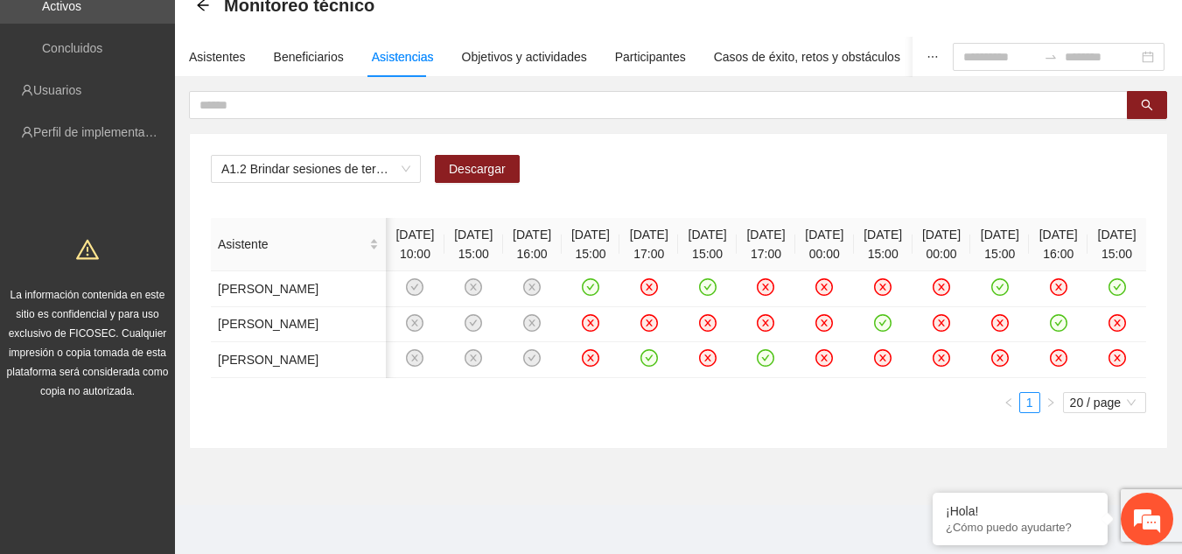
scroll to position [0, 164]
